Goal: Find contact information: Obtain details needed to contact an individual or organization

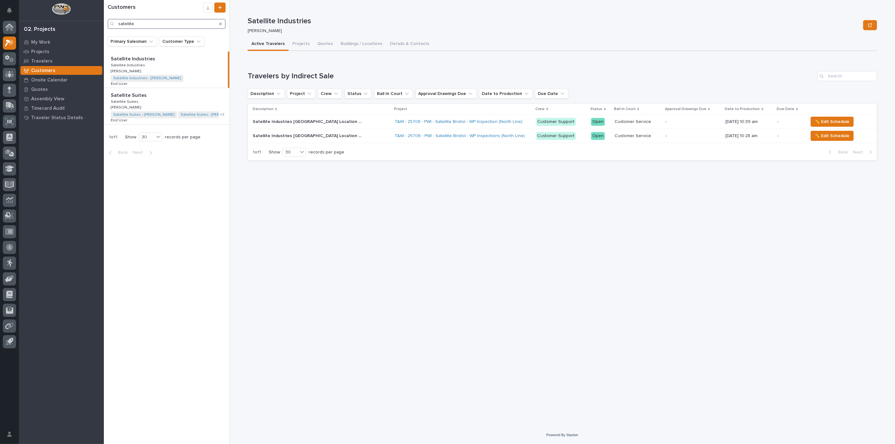
drag, startPoint x: 157, startPoint y: 26, endPoint x: 58, endPoint y: 19, distance: 99.5
click at [104, 18] on div "My Settings Log Out 02. Projects My Work Projects Travelers Customers Onsite Ca…" at bounding box center [499, 222] width 791 height 444
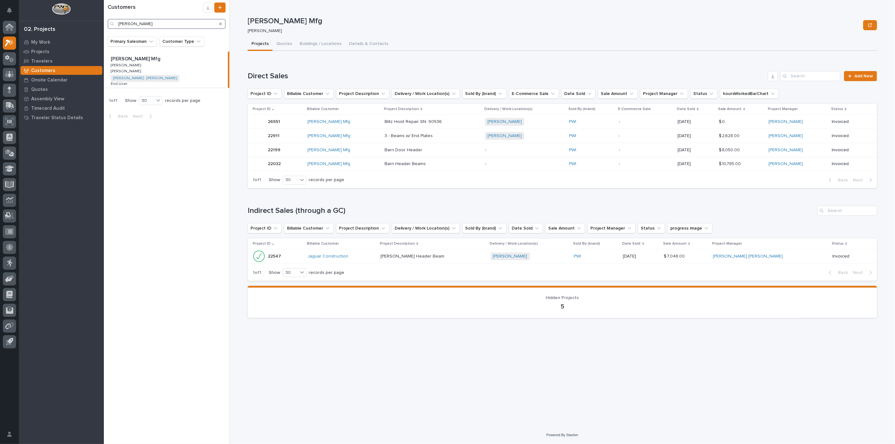
type input "[PERSON_NAME]"
click at [8, 74] on icon at bounding box center [10, 74] width 4 height 6
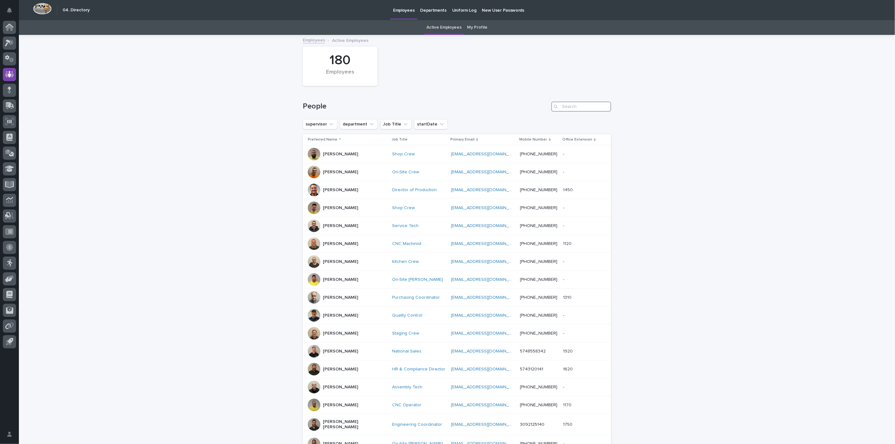
click at [571, 102] on input "Search" at bounding box center [581, 107] width 60 height 10
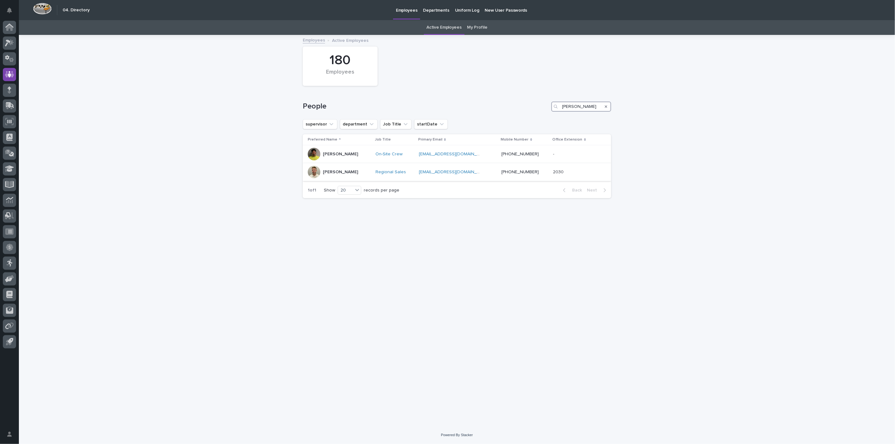
type input "[PERSON_NAME]"
click at [349, 171] on p "[PERSON_NAME]" at bounding box center [340, 172] width 35 height 5
